Goal: Task Accomplishment & Management: Manage account settings

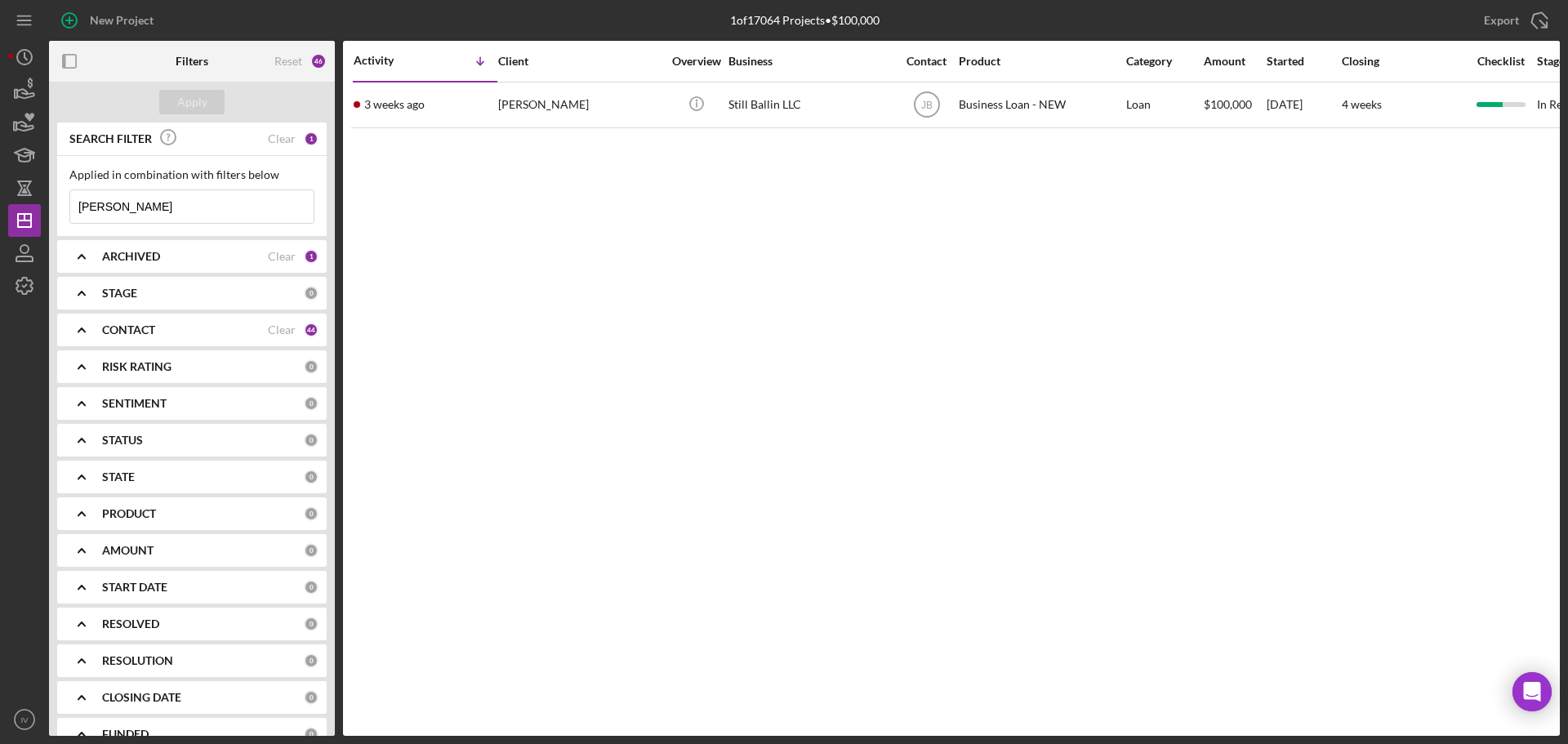
drag, startPoint x: 150, startPoint y: 205, endPoint x: 52, endPoint y: 205, distance: 98.0
click at [52, 205] on div "SEARCH FILTER Clear 1 Applied in combination with filters below [PERSON_NAME] I…" at bounding box center [192, 429] width 286 height 614
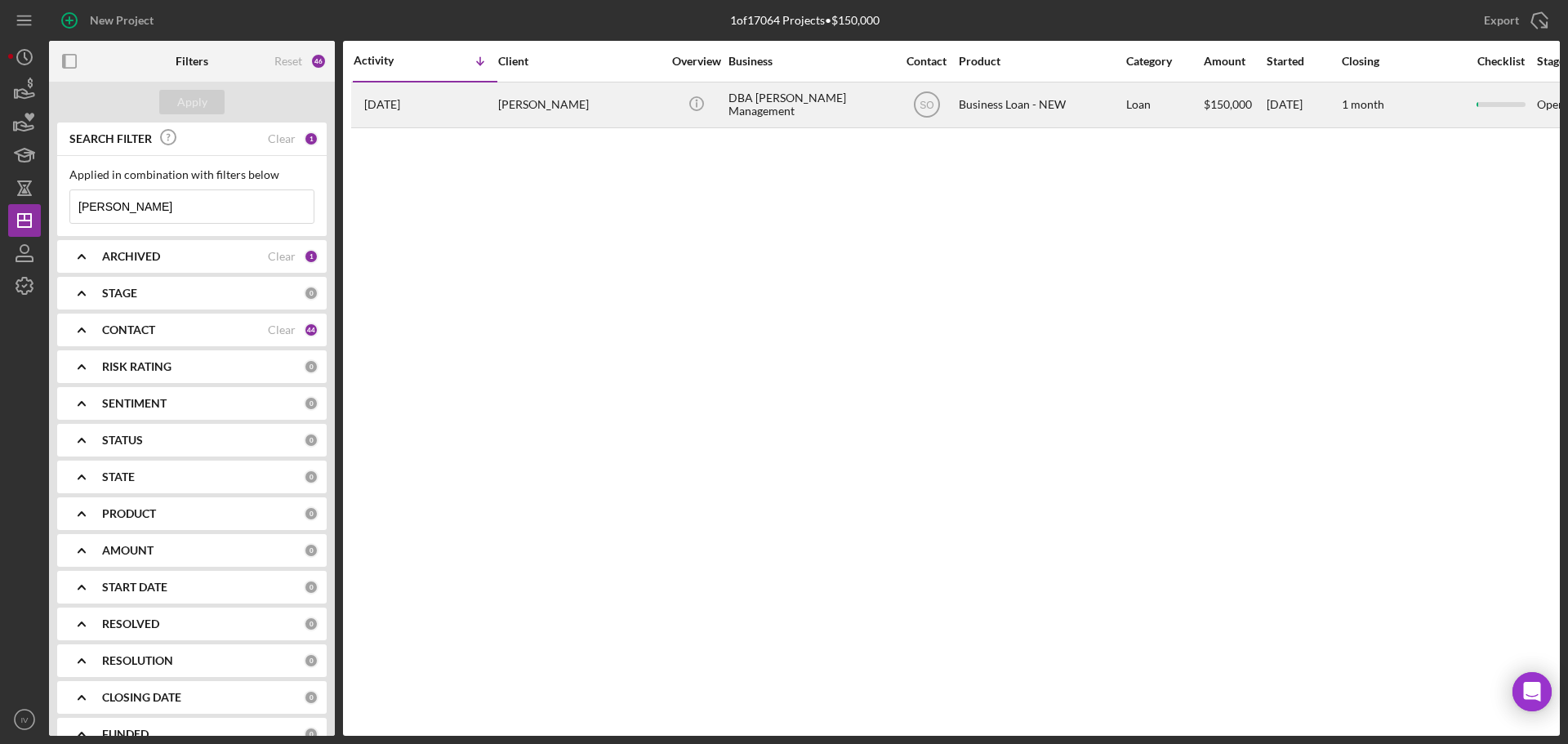
type input "[PERSON_NAME]"
click at [562, 102] on div "[PERSON_NAME]" at bounding box center [580, 104] width 163 height 43
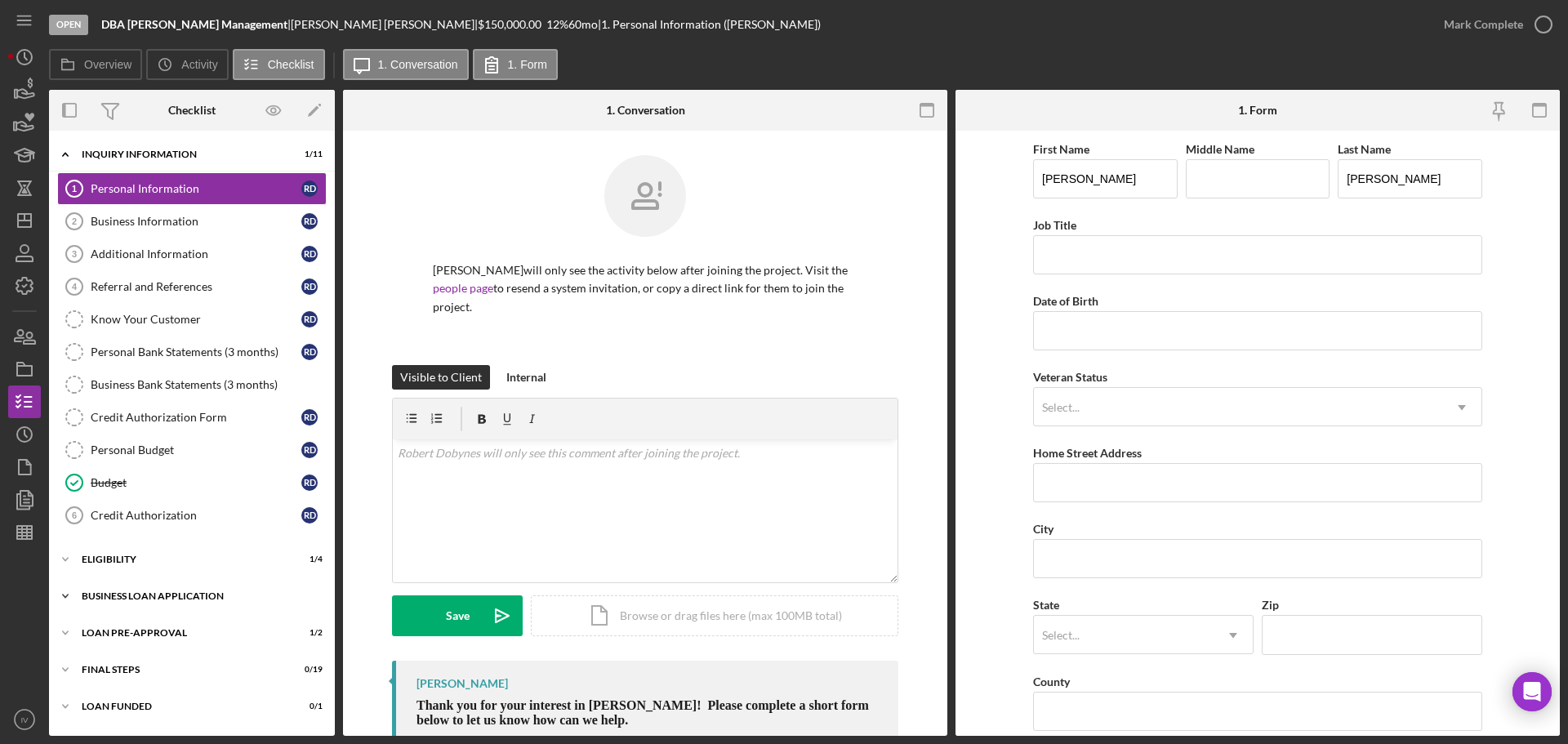
click at [150, 589] on div "Icon/Expander BUSINESS LOAN APPLICATION 0 / 27" at bounding box center [192, 596] width 286 height 33
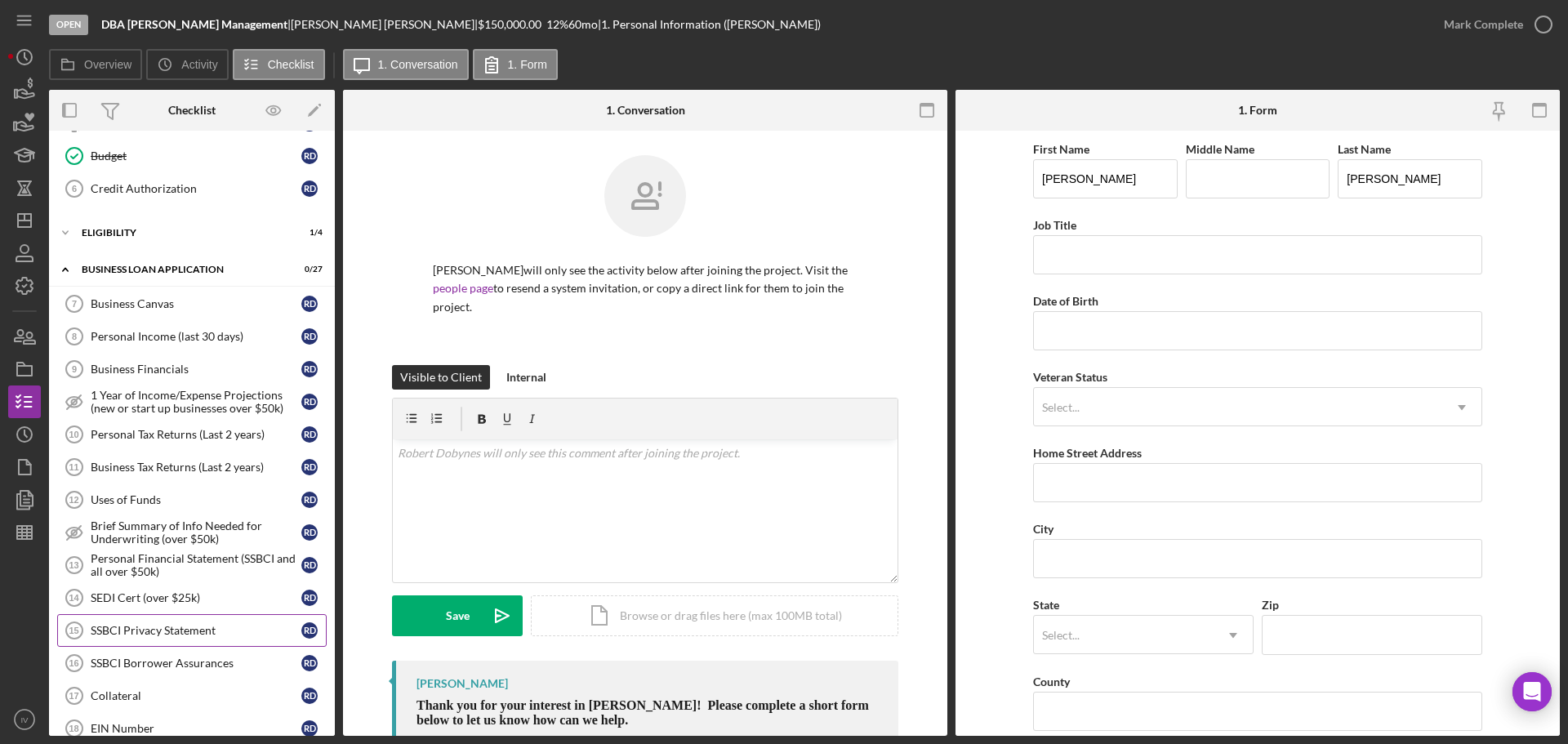
scroll to position [408, 0]
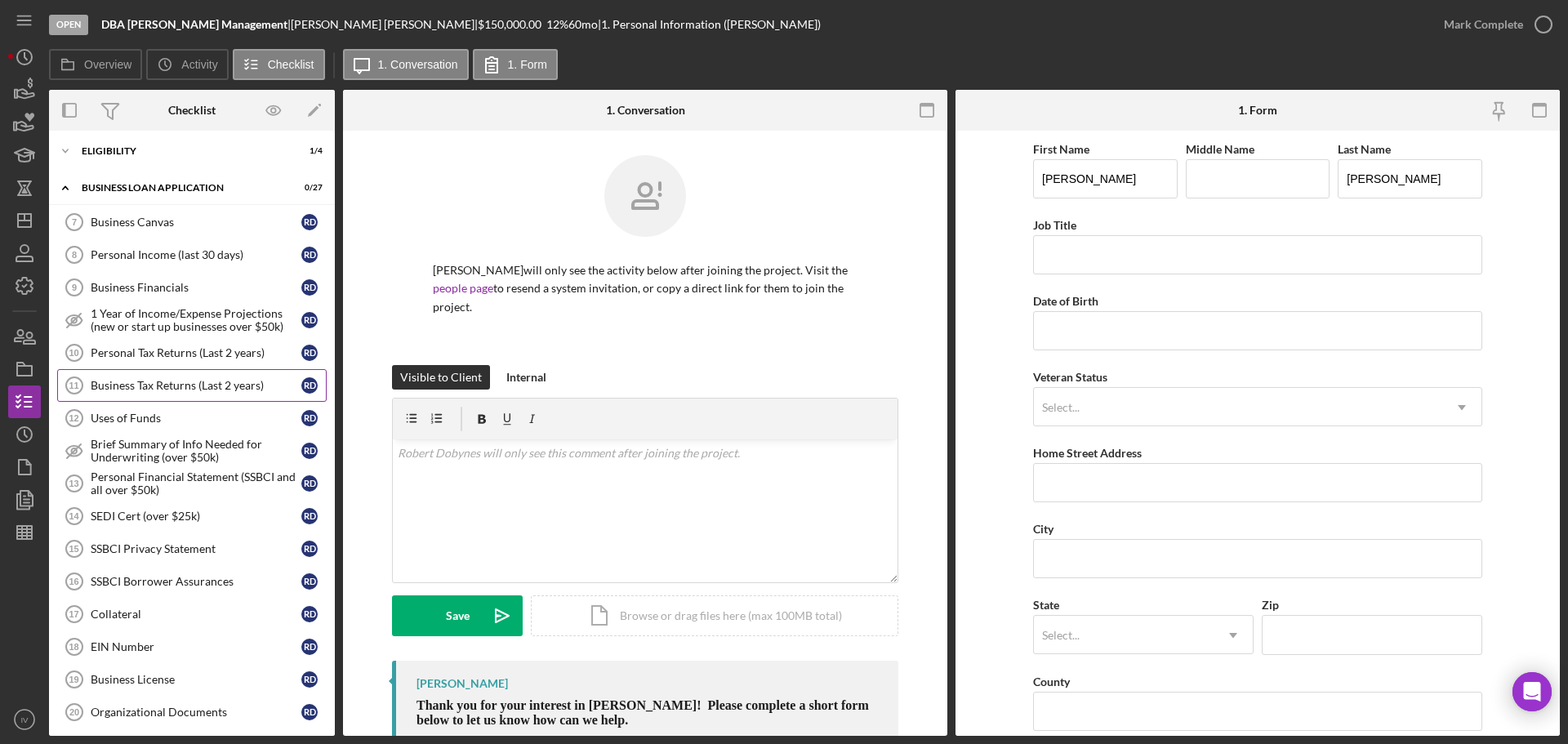
click at [166, 379] on div "Business Tax Returns (Last 2 years)" at bounding box center [196, 385] width 210 height 13
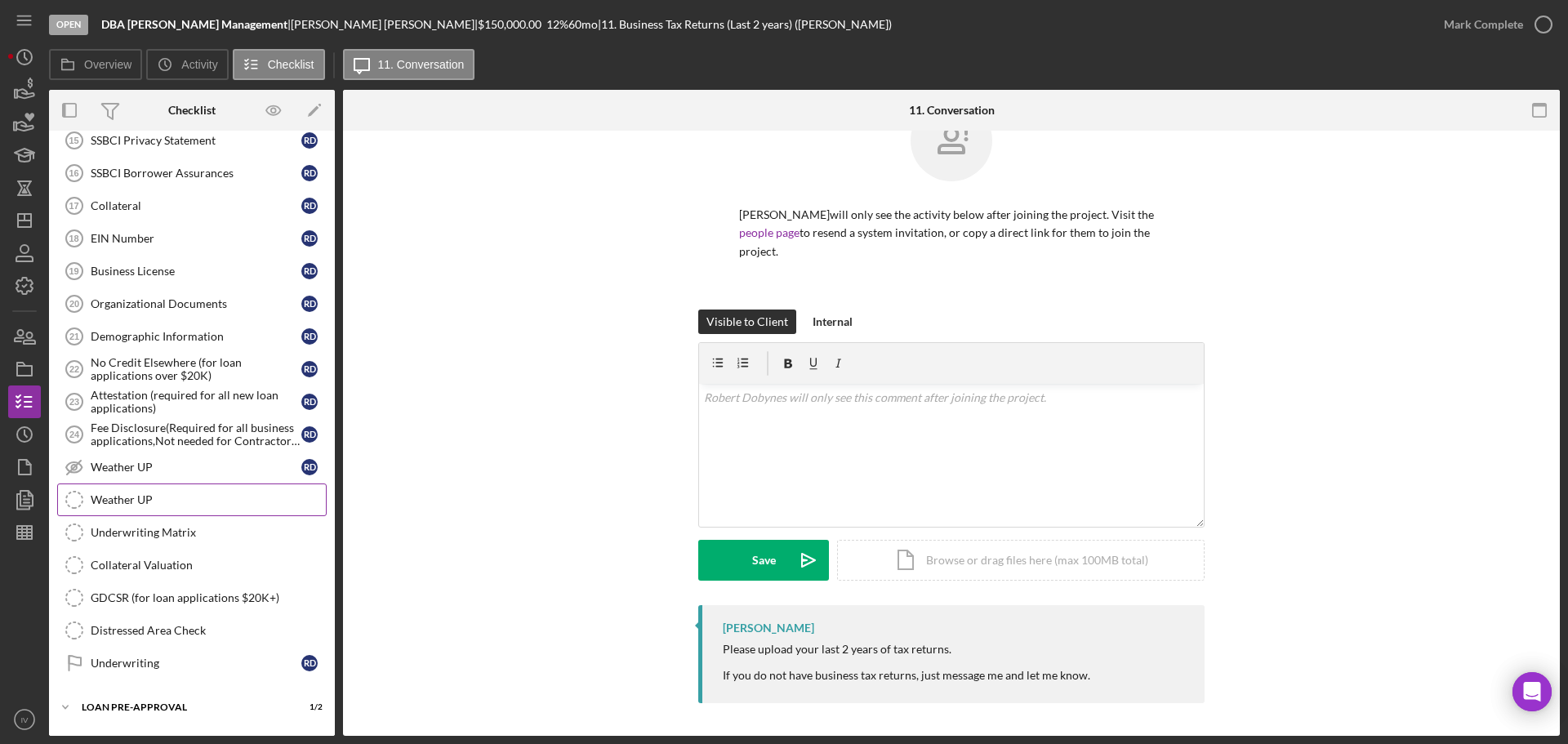
scroll to position [887, 0]
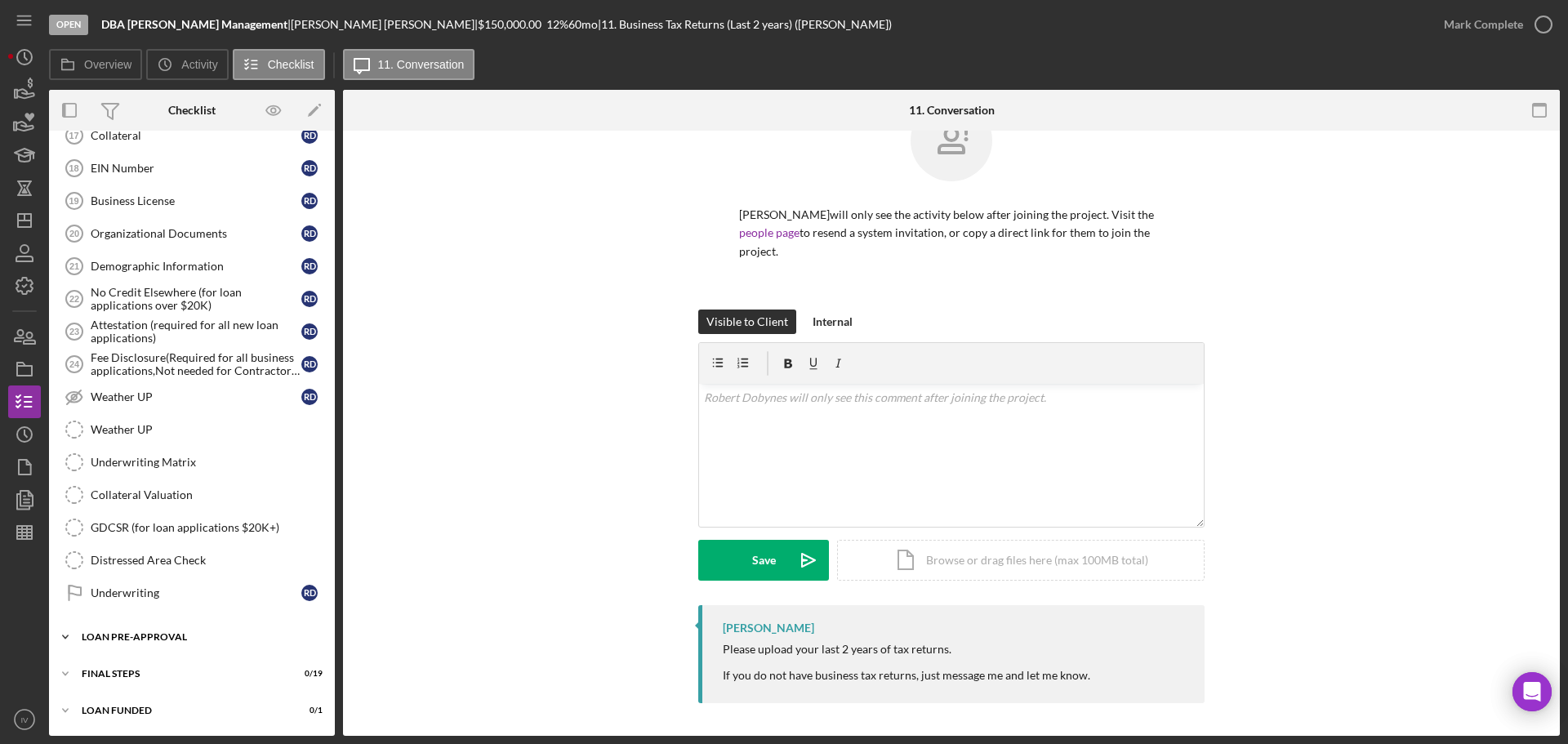
click at [134, 636] on div "LOAN PRE-APPROVAL" at bounding box center [198, 637] width 233 height 10
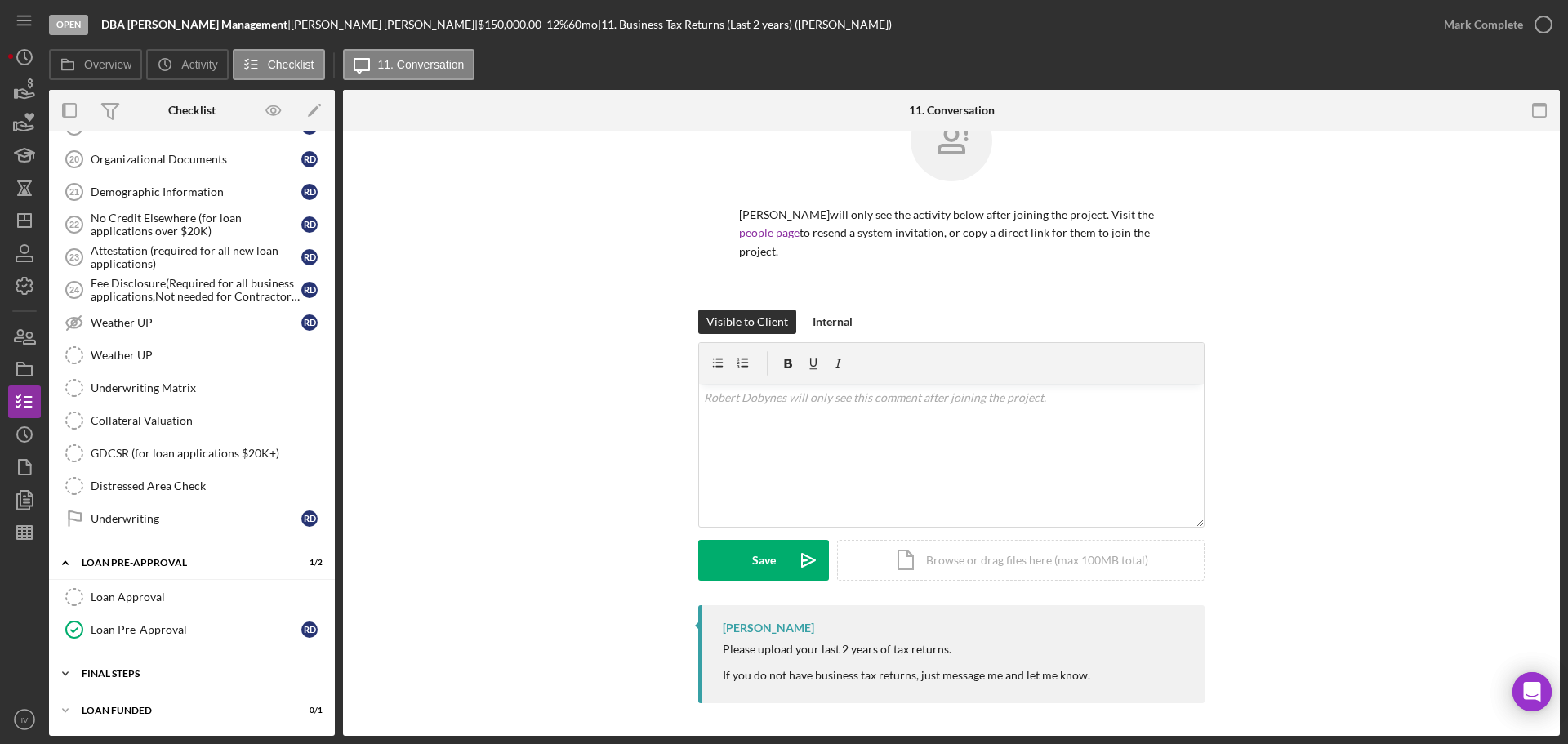
click at [121, 676] on div "FINAL STEPS" at bounding box center [198, 674] width 233 height 10
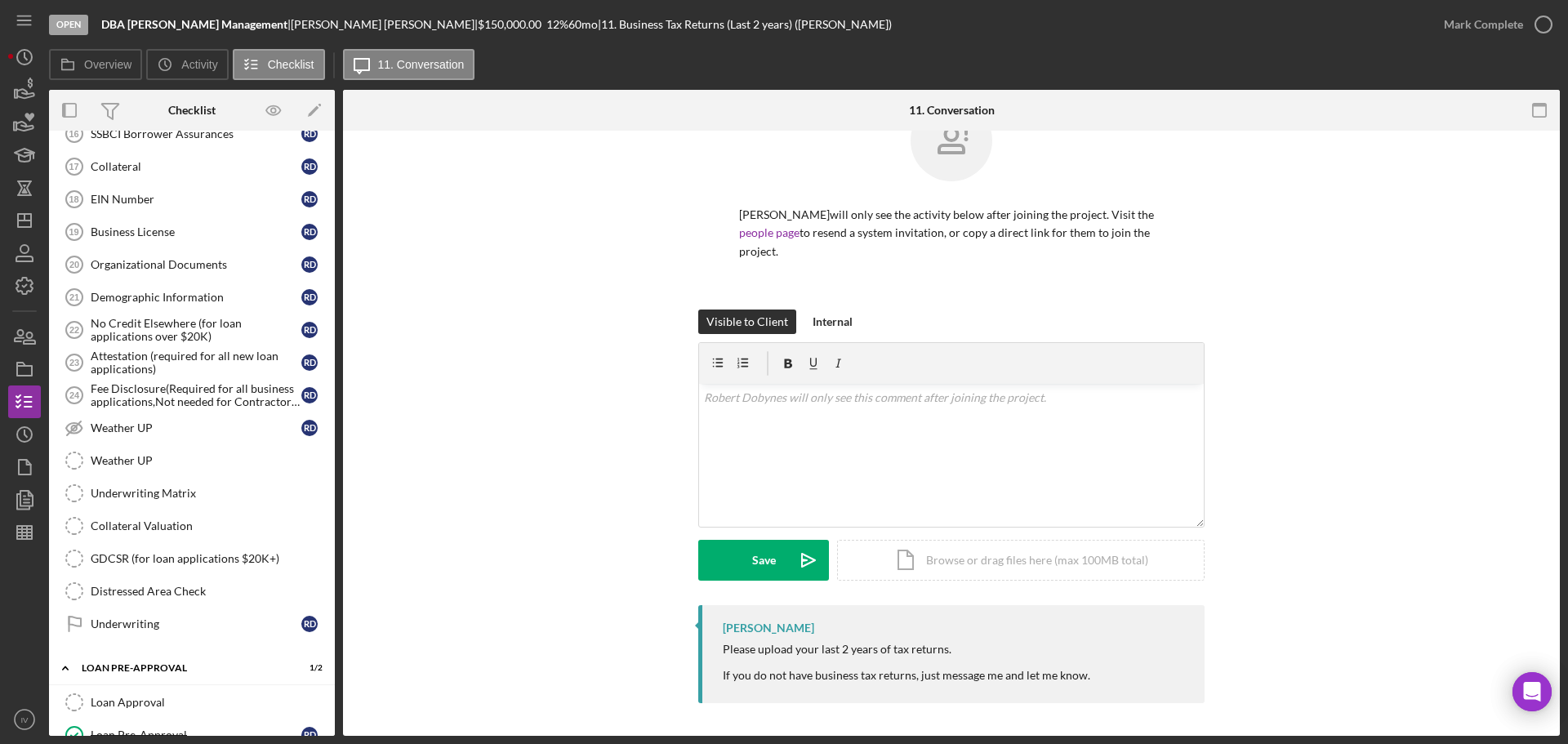
scroll to position [529, 0]
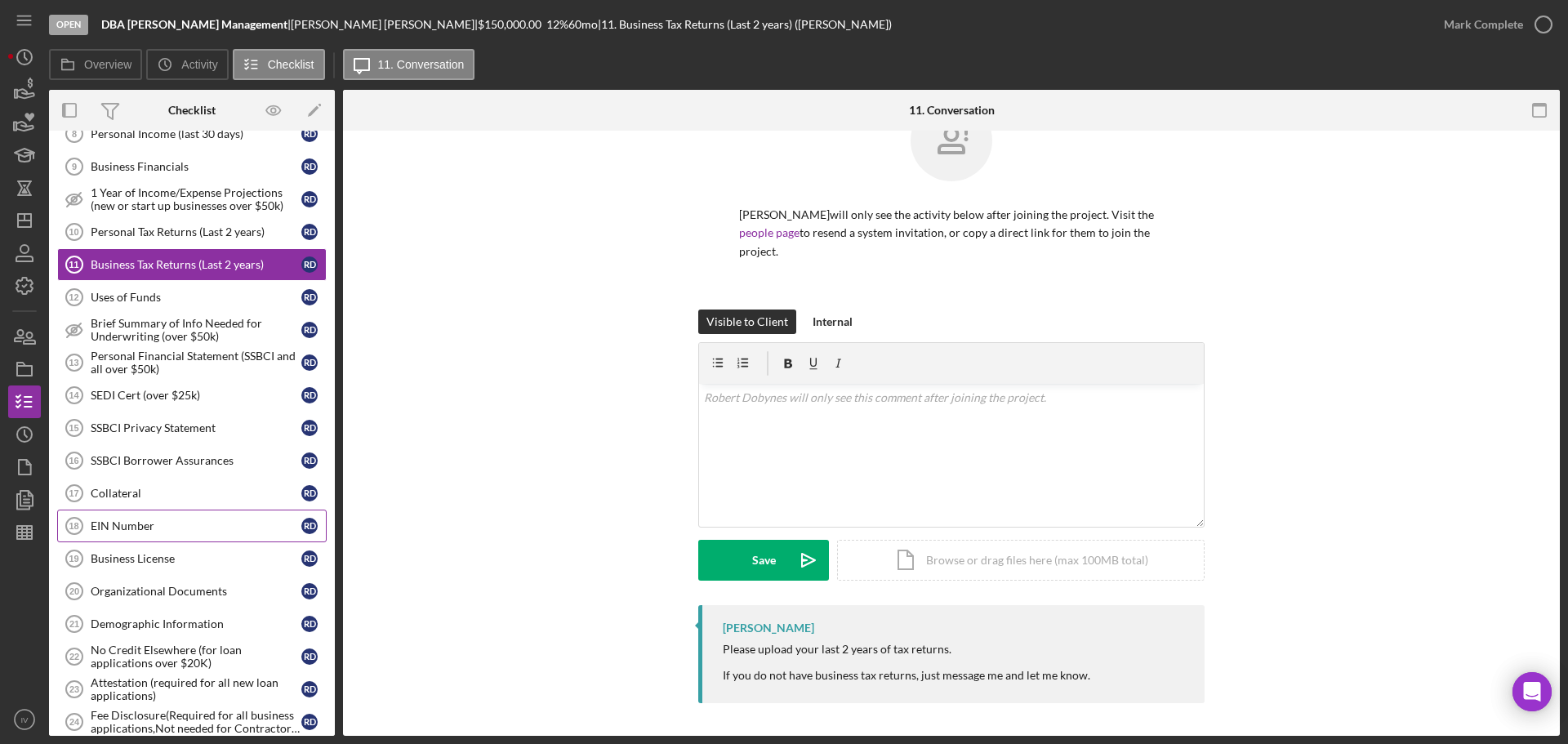
click at [130, 523] on div "EIN Number" at bounding box center [196, 526] width 210 height 13
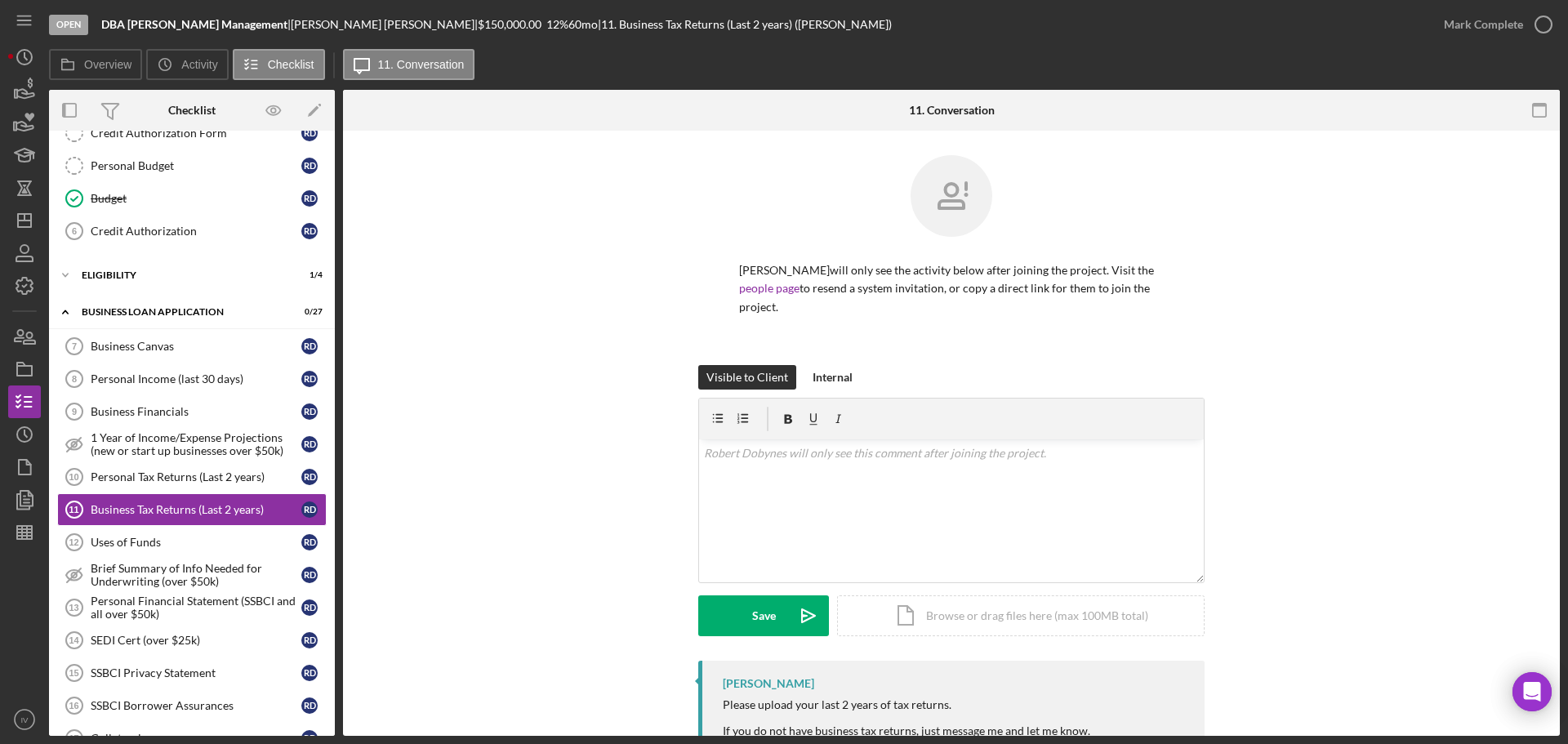
scroll to position [203, 0]
